Goal: Ask a question: Seek information or help from site administrators or community

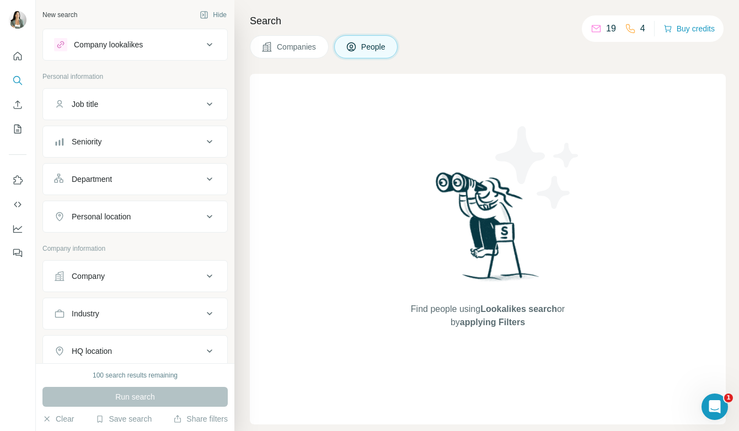
click at [206, 46] on icon at bounding box center [209, 44] width 13 height 13
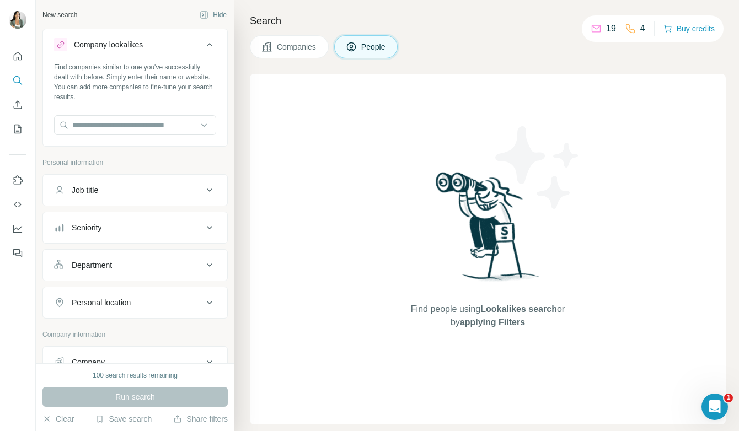
click at [206, 46] on icon at bounding box center [209, 44] width 13 height 13
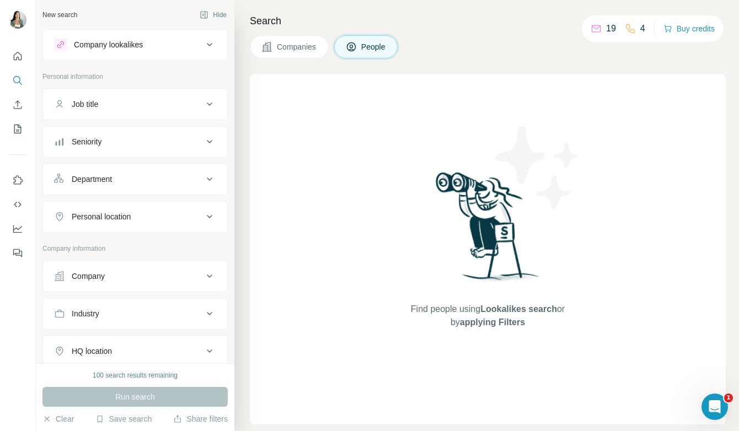
click at [208, 102] on icon at bounding box center [209, 104] width 13 height 13
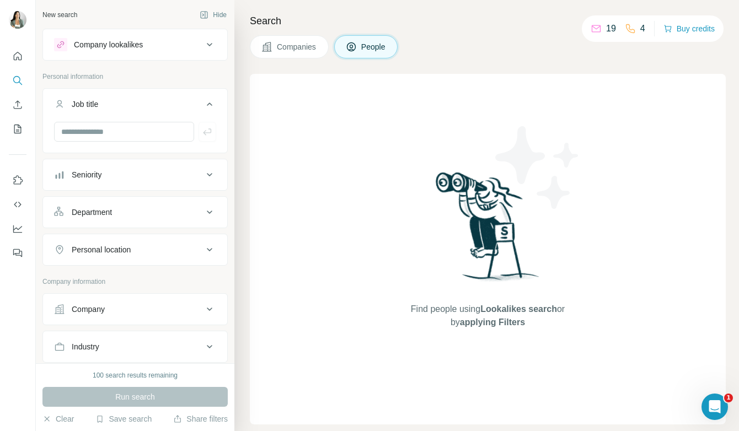
click at [208, 102] on icon at bounding box center [209, 104] width 13 height 13
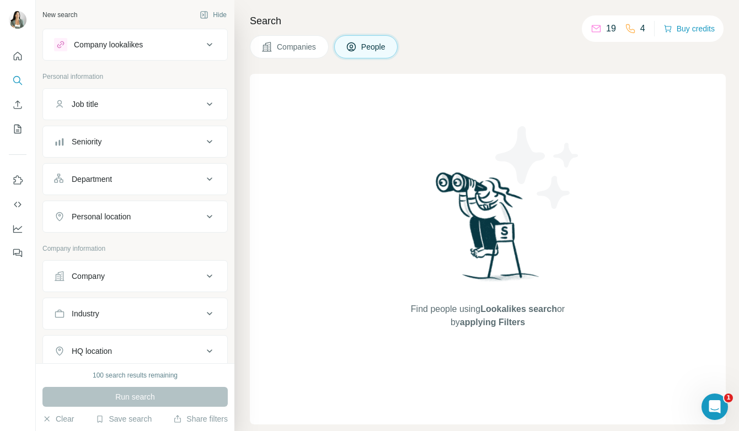
click at [214, 138] on icon at bounding box center [209, 141] width 13 height 13
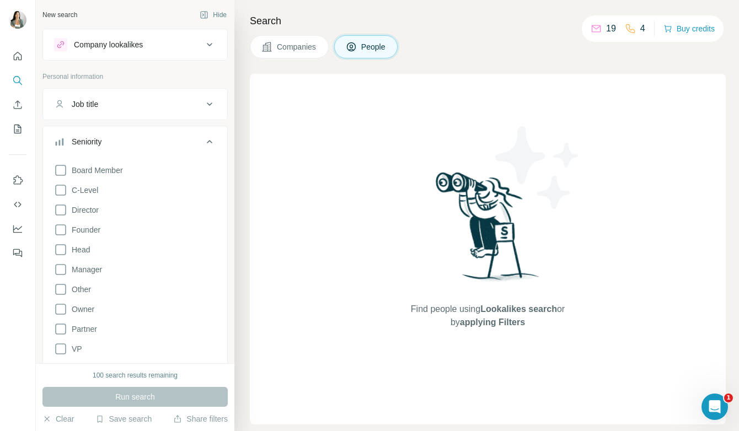
click at [214, 138] on icon at bounding box center [209, 141] width 13 height 13
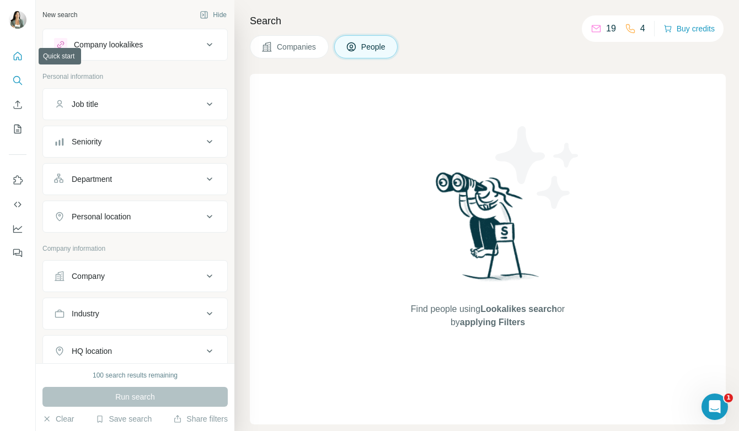
click at [20, 57] on icon "Quick start" at bounding box center [17, 56] width 11 height 11
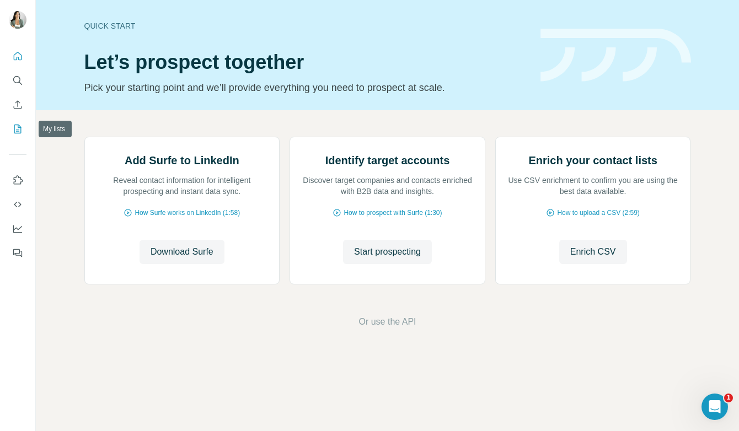
click at [17, 129] on icon "My lists" at bounding box center [17, 129] width 11 height 11
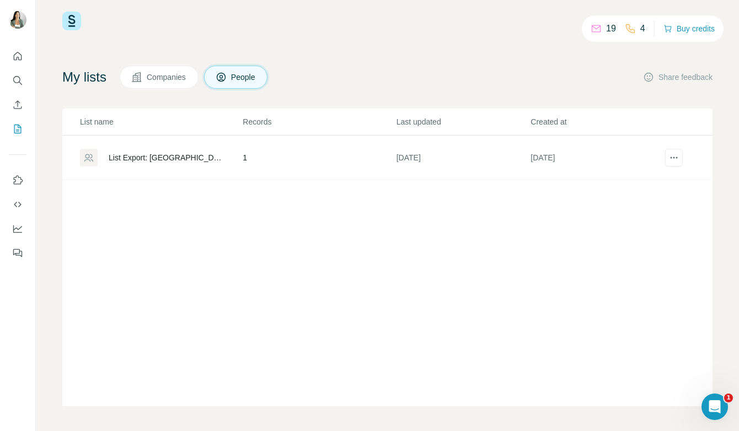
scroll to position [16, 0]
click at [19, 79] on icon "Search" at bounding box center [17, 80] width 11 height 11
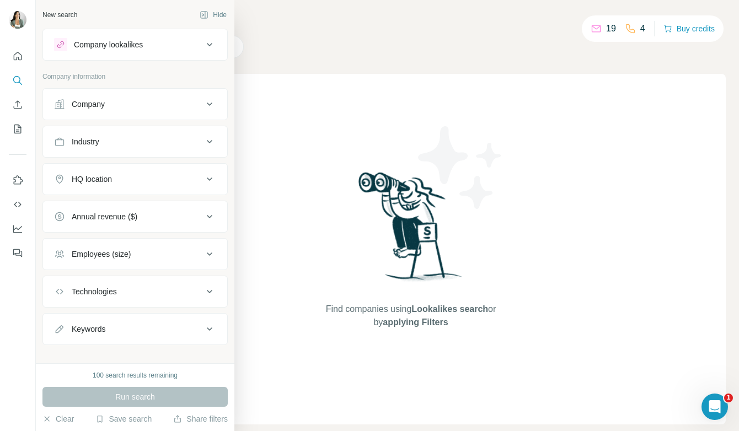
scroll to position [13, 0]
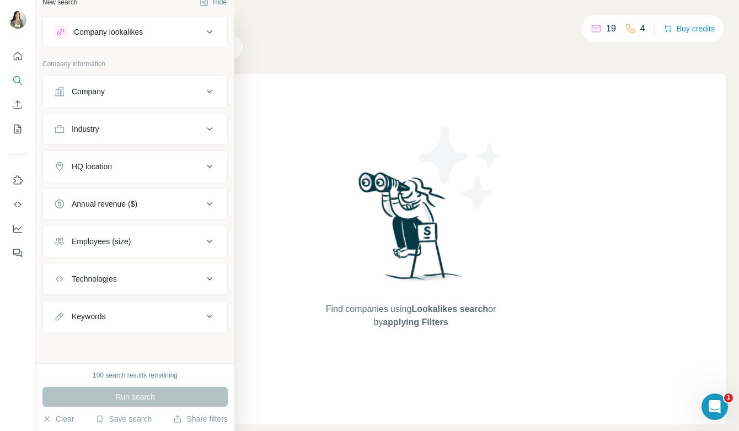
click at [210, 280] on icon at bounding box center [210, 278] width 6 height 3
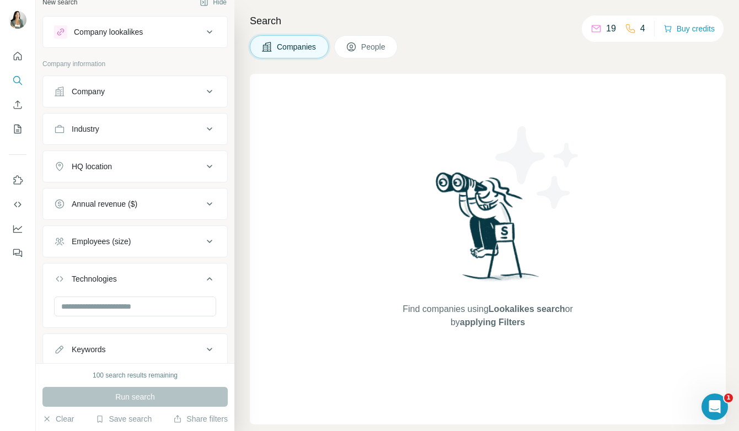
click at [210, 280] on icon at bounding box center [209, 278] width 13 height 13
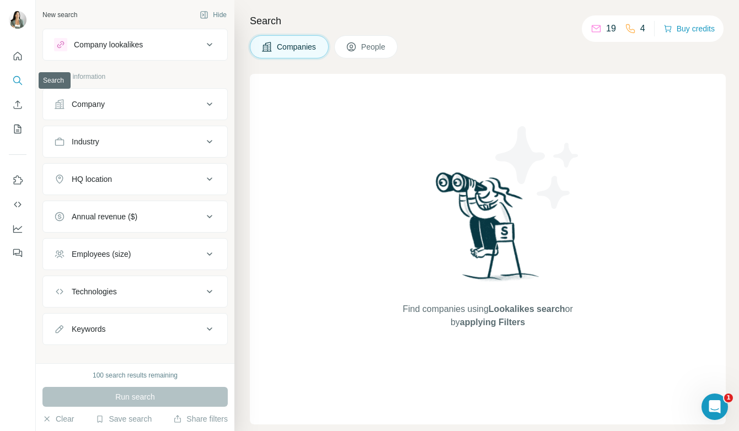
click at [19, 80] on icon "Search" at bounding box center [17, 80] width 11 height 11
click at [17, 55] on icon "Quick start" at bounding box center [17, 56] width 11 height 11
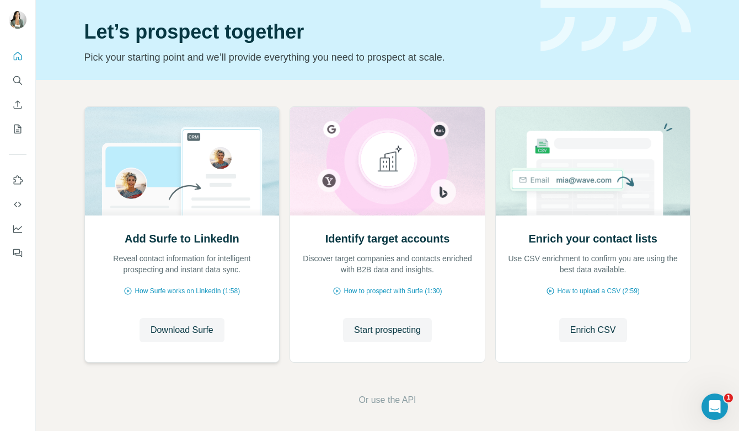
scroll to position [33, 0]
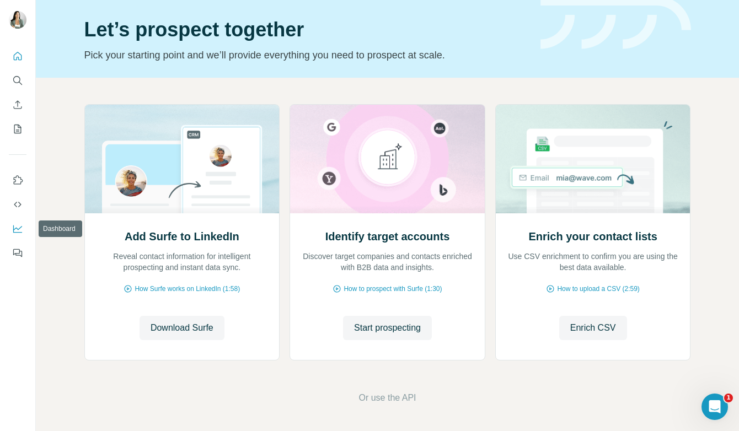
click at [23, 225] on icon "Dashboard" at bounding box center [17, 228] width 11 height 11
click at [22, 57] on icon "Quick start" at bounding box center [17, 56] width 11 height 11
click at [22, 82] on icon "Search" at bounding box center [17, 80] width 11 height 11
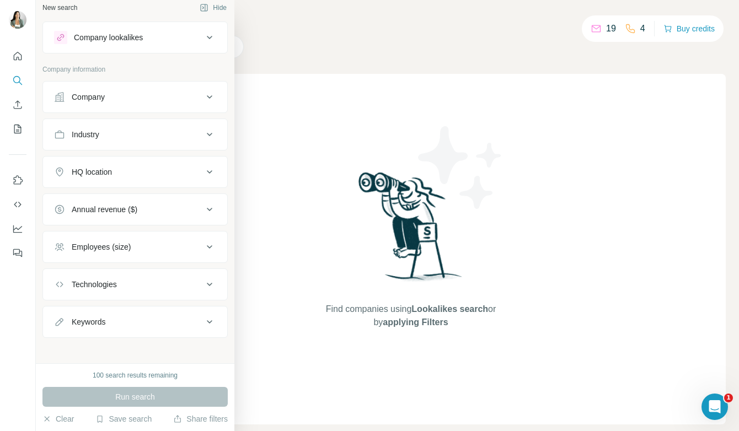
scroll to position [13, 0]
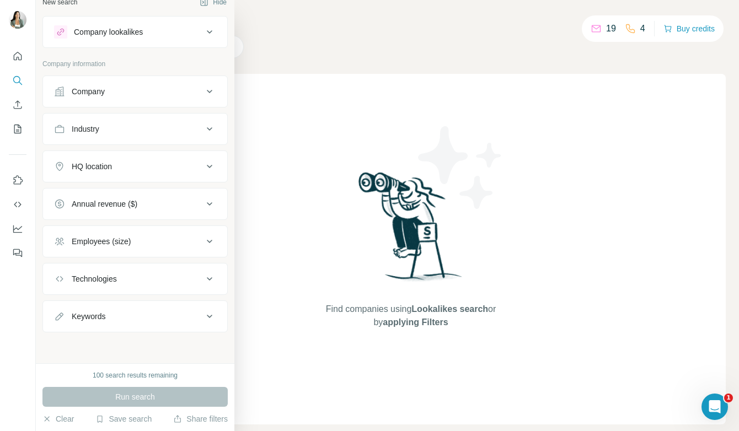
click at [210, 167] on icon at bounding box center [210, 166] width 6 height 3
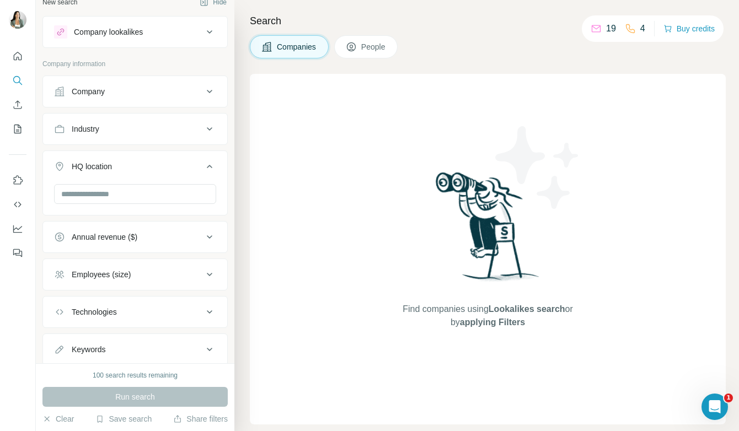
click at [211, 167] on icon at bounding box center [210, 166] width 6 height 3
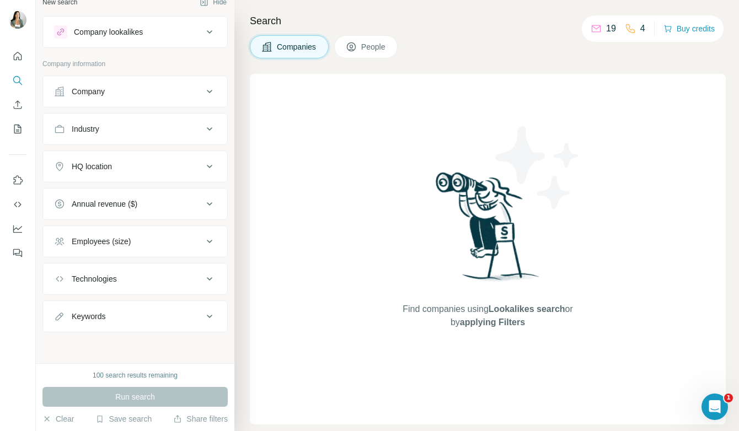
click at [212, 35] on icon at bounding box center [209, 31] width 13 height 13
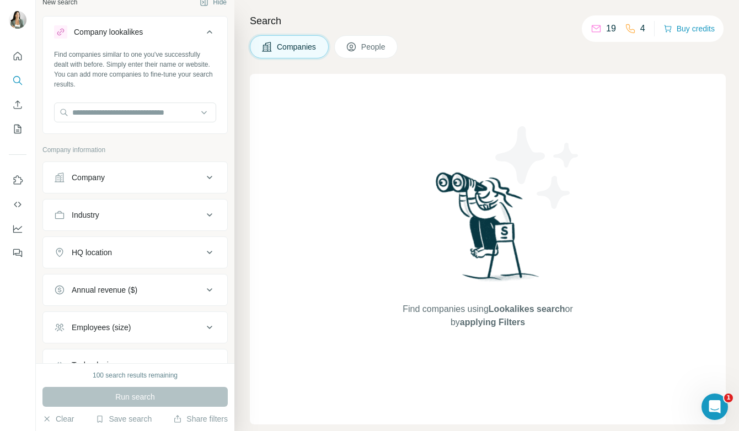
click at [211, 33] on icon at bounding box center [209, 31] width 13 height 13
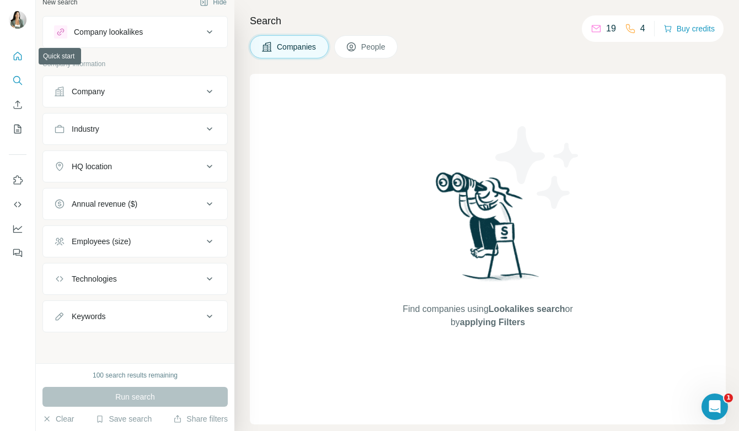
click at [19, 56] on icon "Quick start" at bounding box center [17, 56] width 11 height 11
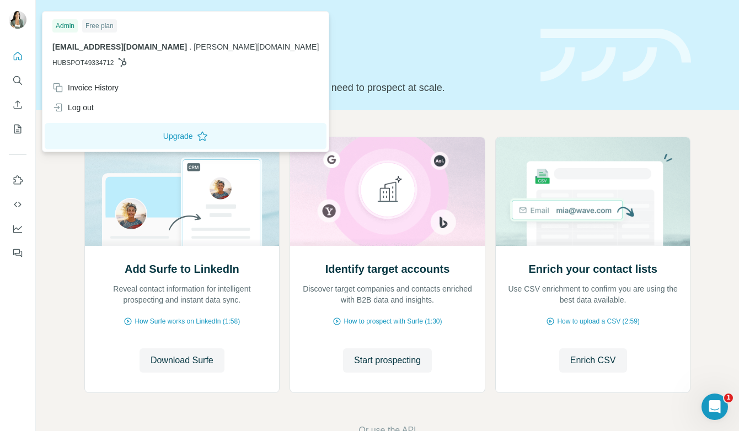
click at [20, 19] on img at bounding box center [18, 20] width 18 height 18
click at [20, 20] on img at bounding box center [18, 20] width 18 height 18
click at [17, 57] on icon "Quick start" at bounding box center [17, 56] width 11 height 11
click at [22, 15] on img at bounding box center [18, 20] width 18 height 18
click at [20, 54] on icon "Quick start" at bounding box center [17, 56] width 11 height 11
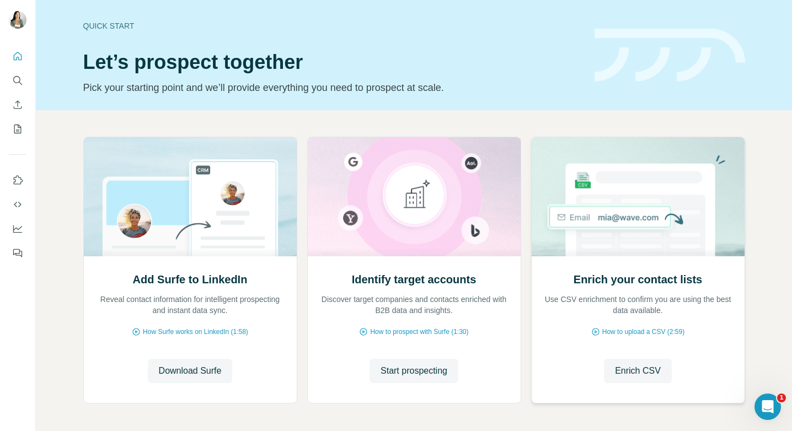
scroll to position [43, 0]
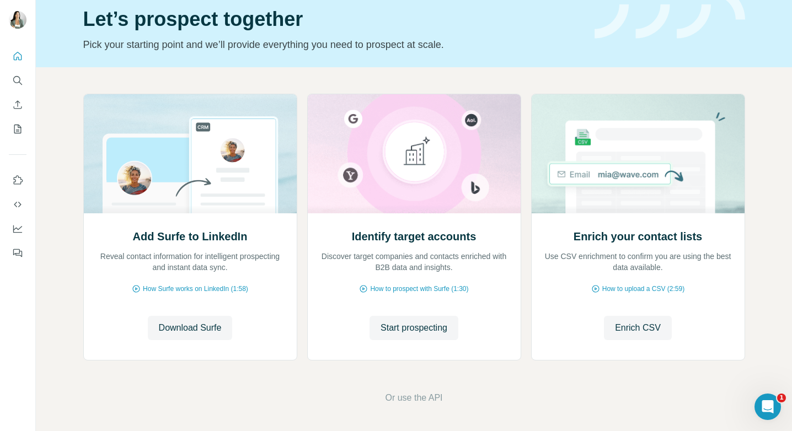
click at [738, 411] on div "Open Intercom Messenger" at bounding box center [767, 407] width 36 height 36
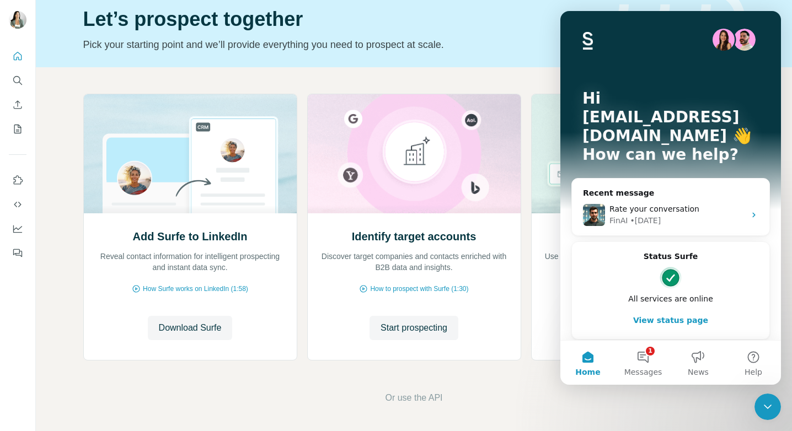
scroll to position [15, 0]
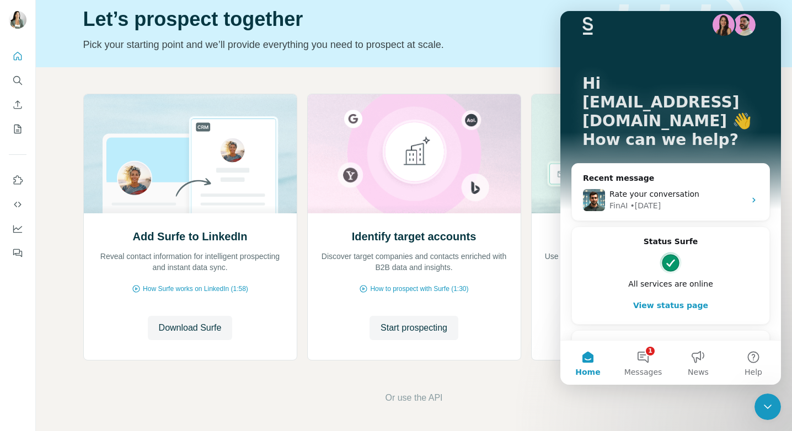
click at [660, 340] on div "Ask a question" at bounding box center [664, 346] width 162 height 12
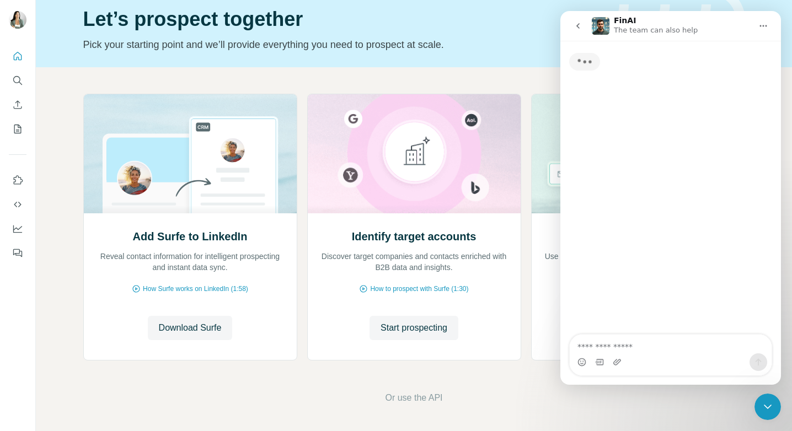
scroll to position [0, 0]
click at [649, 346] on textarea "Ask a question…" at bounding box center [671, 344] width 202 height 19
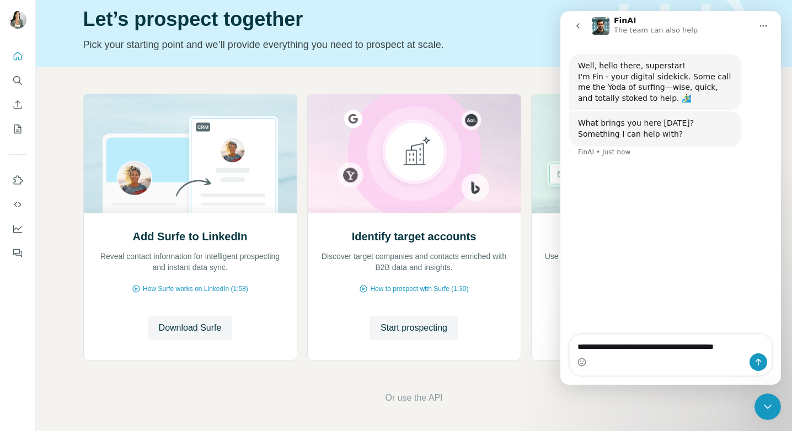
type textarea "**********"
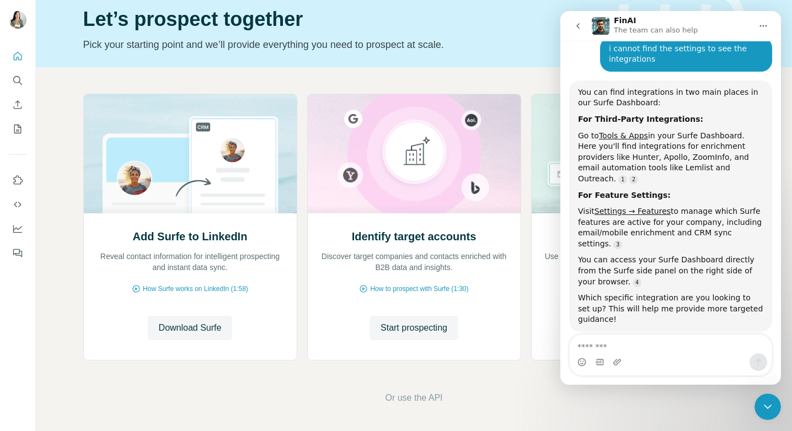
scroll to position [117, 0]
click at [639, 135] on link "Tools & Apps" at bounding box center [623, 135] width 49 height 9
